Goal: Communication & Community: Answer question/provide support

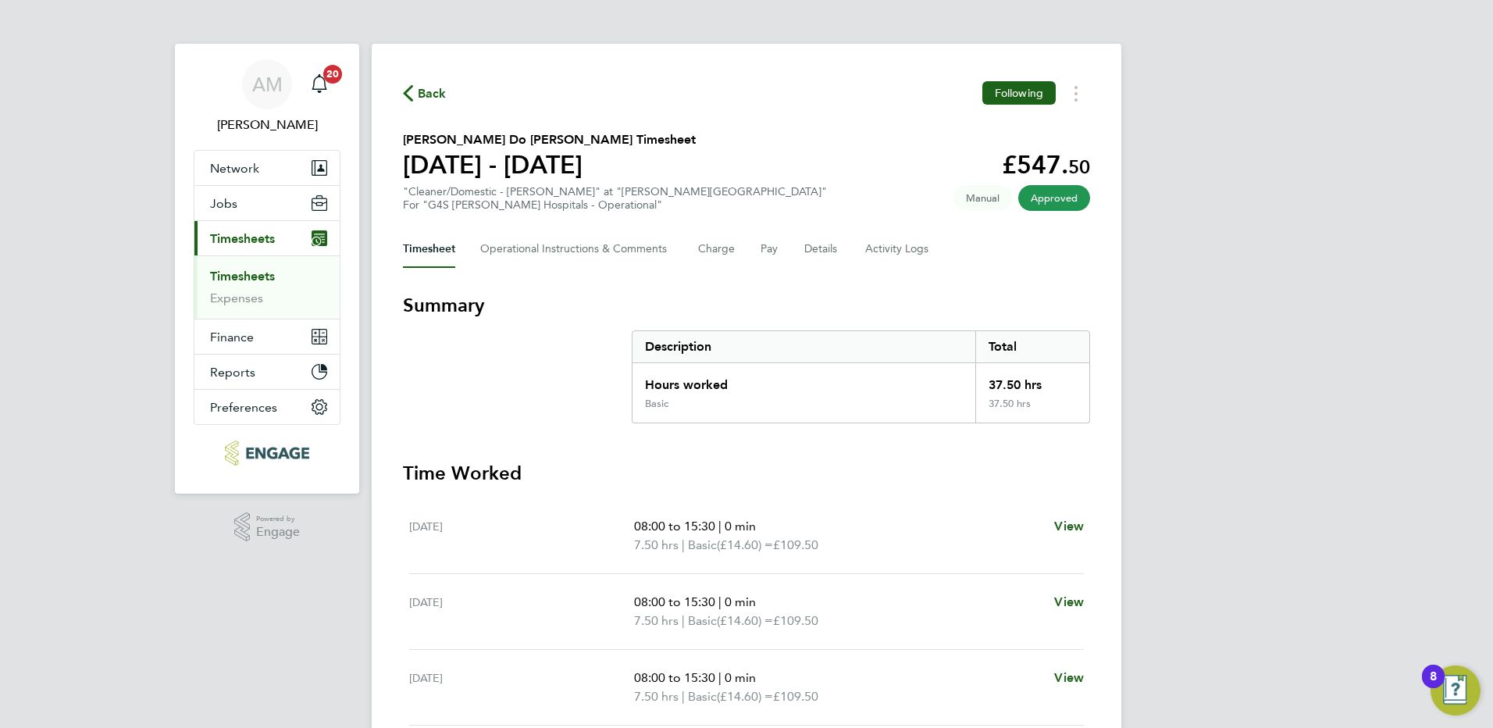
click at [257, 276] on link "Timesheets" at bounding box center [242, 276] width 65 height 15
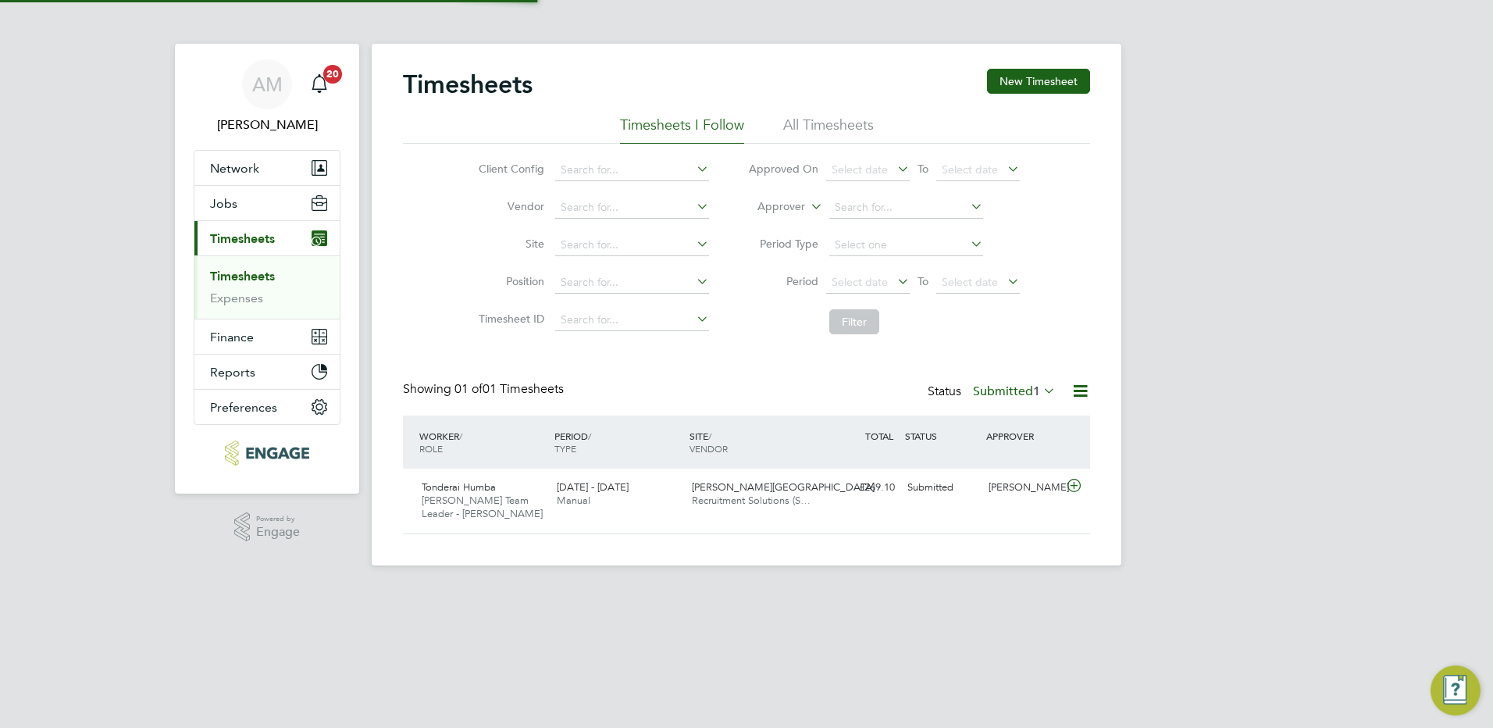
scroll to position [40, 136]
click at [1040, 492] on div "Maureen Langridge" at bounding box center [1023, 488] width 81 height 26
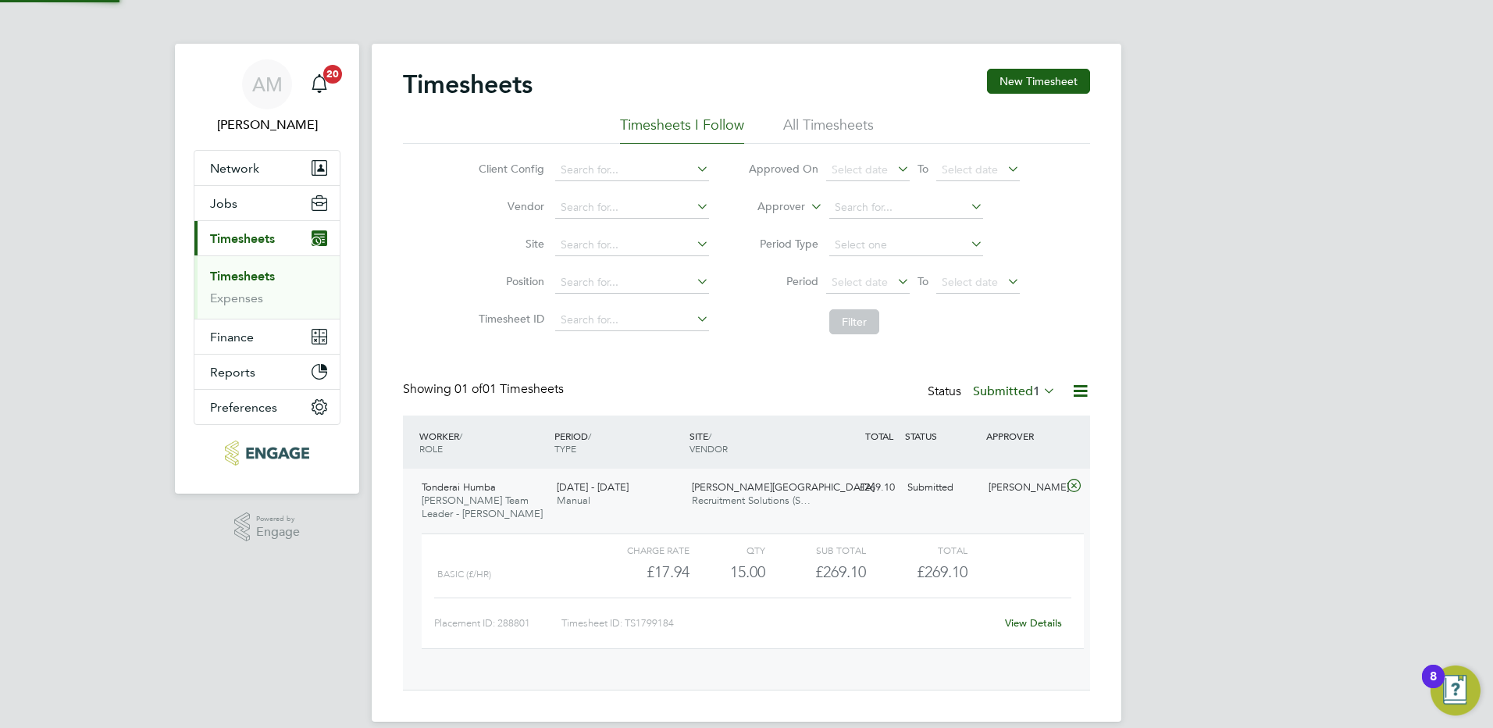
scroll to position [27, 152]
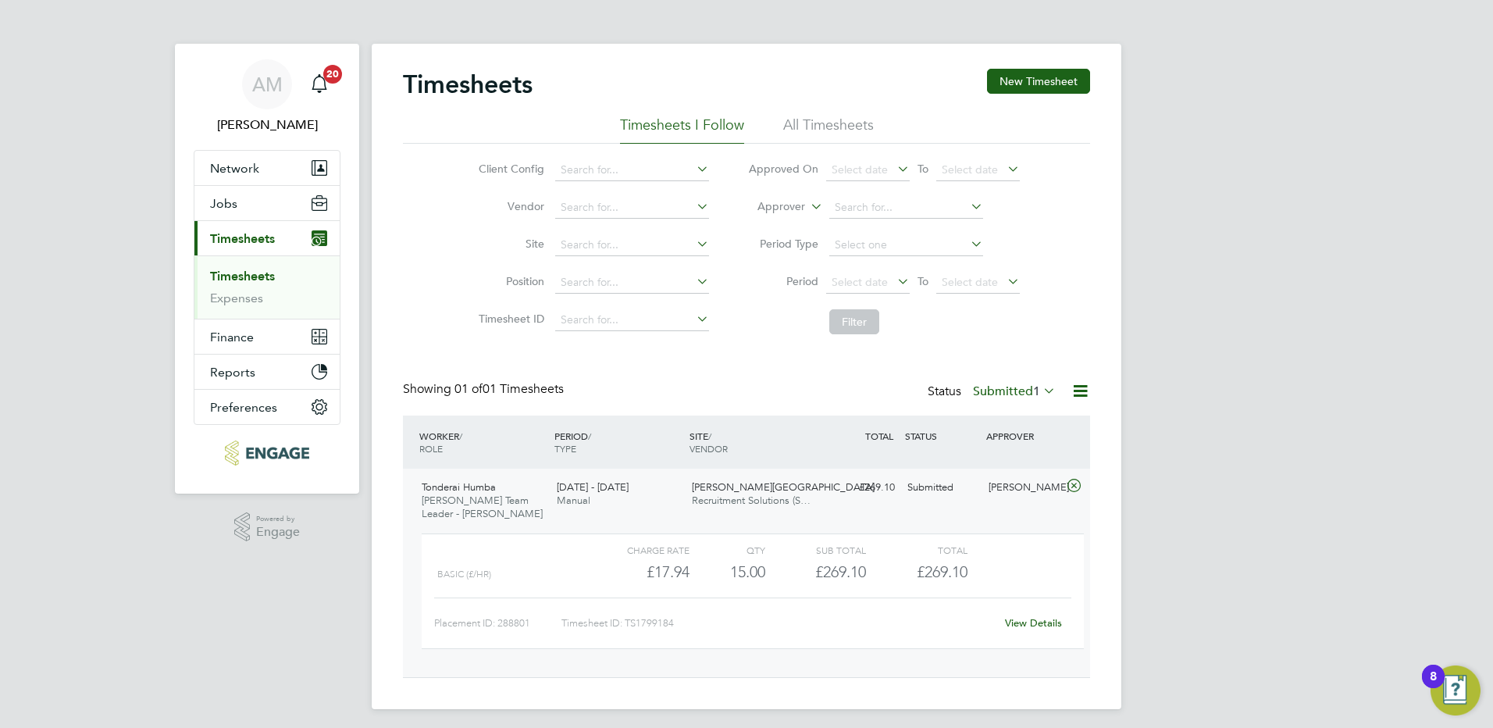
click at [1024, 628] on link "View Details" at bounding box center [1033, 622] width 57 height 13
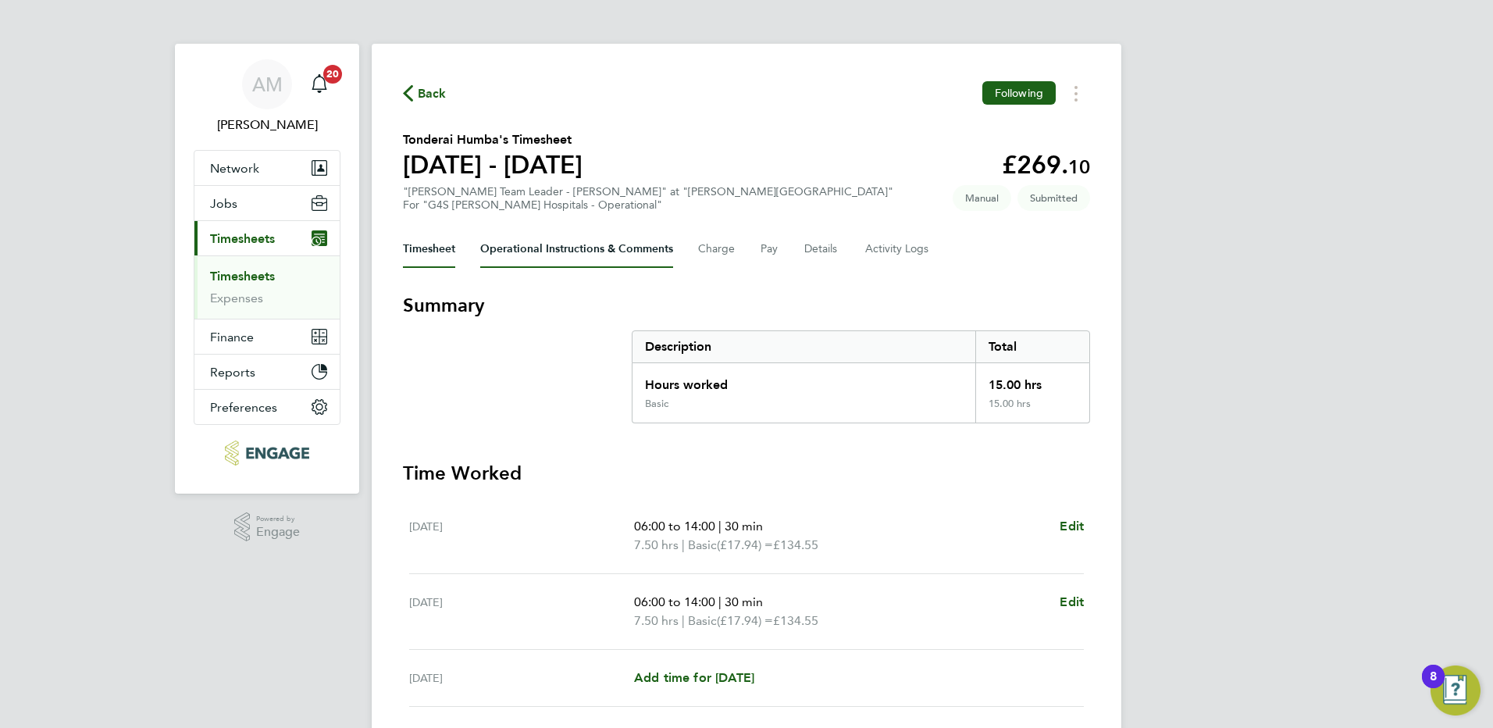
click at [578, 246] on Comments-tab "Operational Instructions & Comments" at bounding box center [576, 248] width 193 height 37
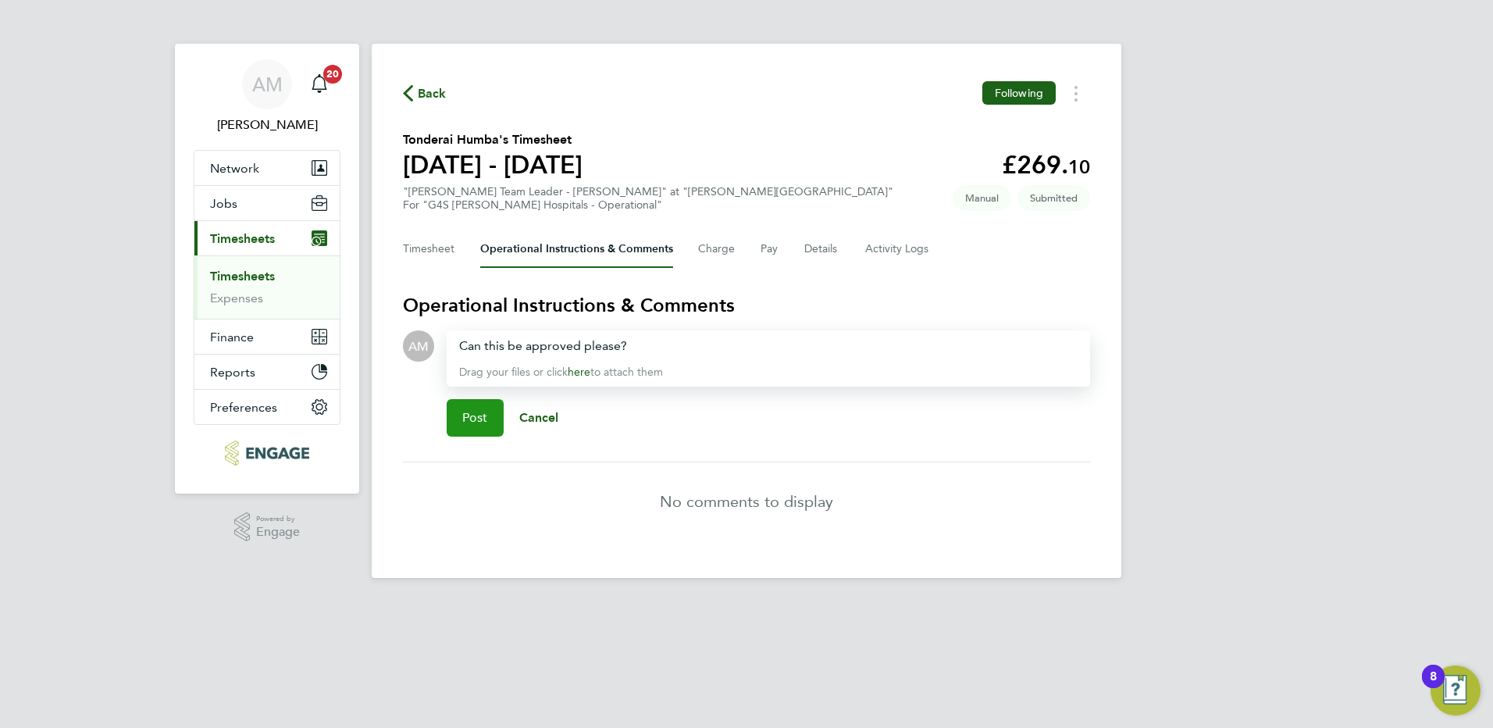
click at [494, 421] on button "Post" at bounding box center [475, 417] width 57 height 37
